Goal: Task Accomplishment & Management: Manage account settings

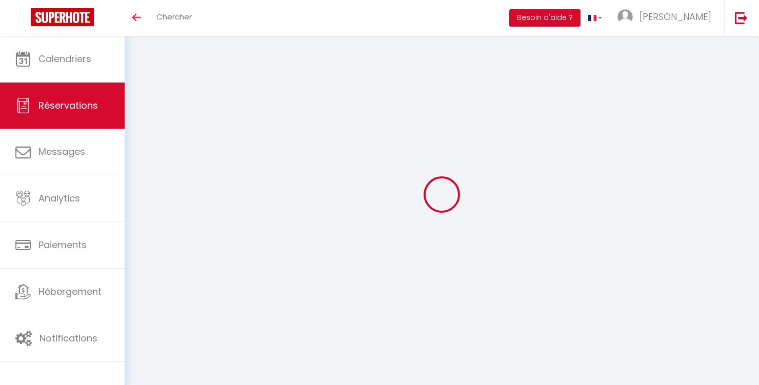
select select
checkbox input "false"
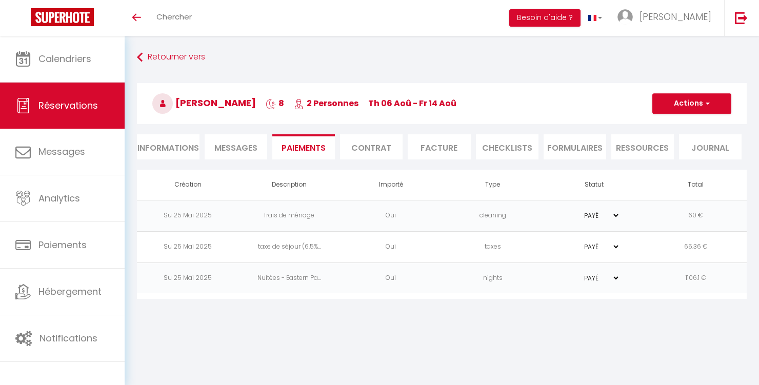
click at [75, 110] on span "Réservations" at bounding box center [68, 105] width 60 height 13
select select "not_cancelled"
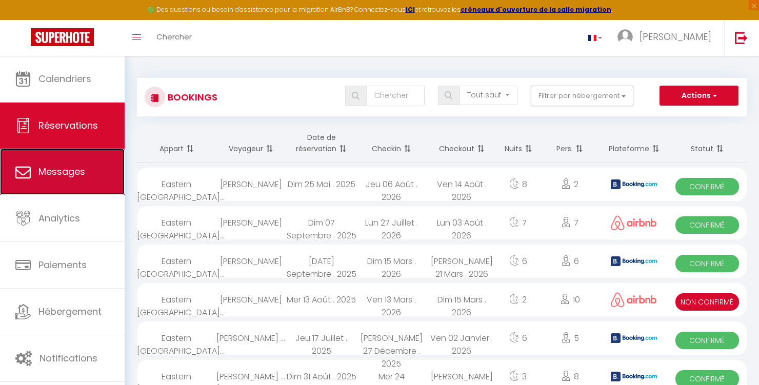
click at [63, 169] on span "Messages" at bounding box center [61, 171] width 47 height 13
select select "message"
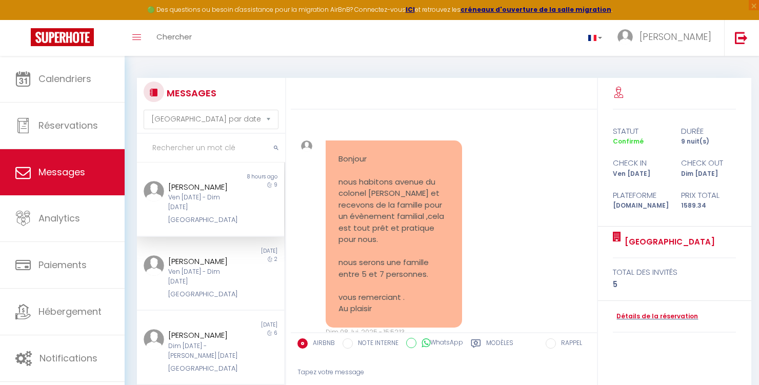
scroll to position [4154, 0]
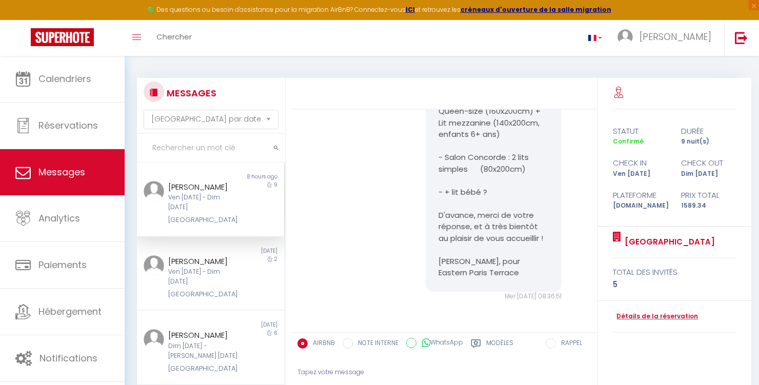
click at [223, 211] on div "Ven [DATE] - Dim [DATE]" at bounding box center [204, 202] width 72 height 19
